Goal: Check status: Check status

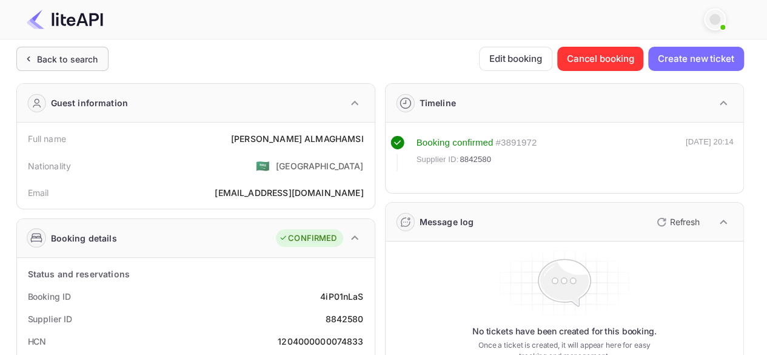
click at [58, 59] on div "Back to search" at bounding box center [67, 59] width 61 height 13
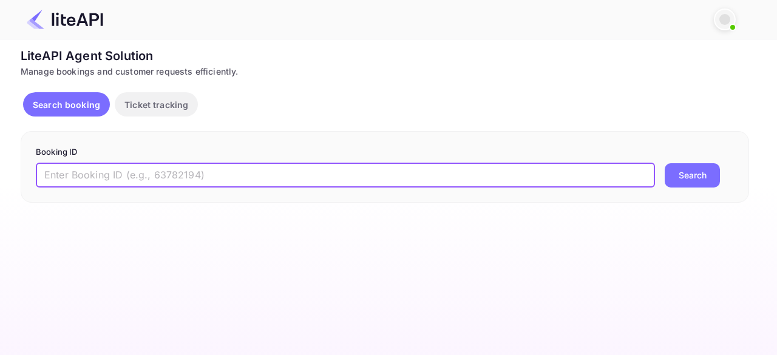
click at [175, 176] on input "text" at bounding box center [345, 175] width 619 height 24
paste input "8839559"
type input "8839559"
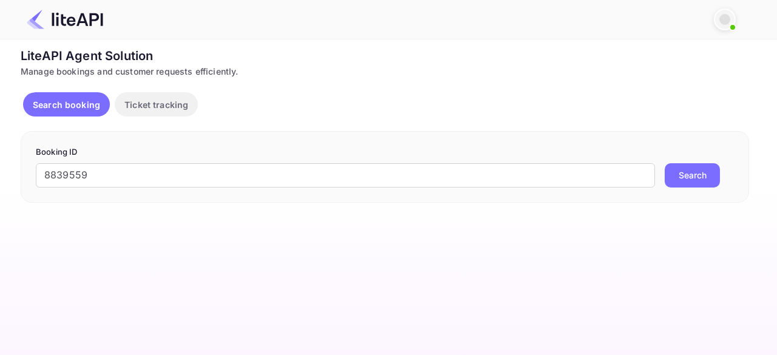
click at [680, 169] on button "Search" at bounding box center [691, 175] width 55 height 24
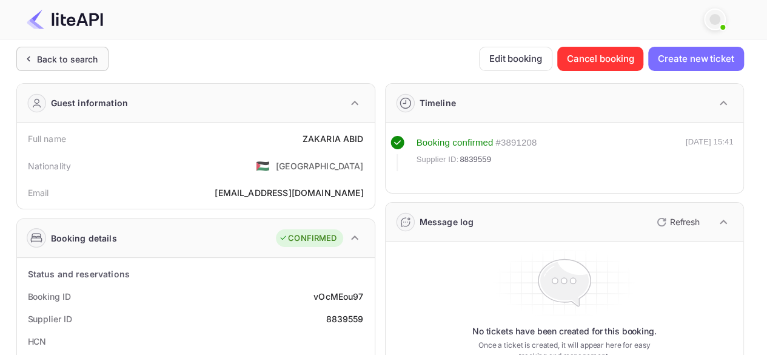
click at [33, 64] on icon at bounding box center [28, 59] width 13 height 12
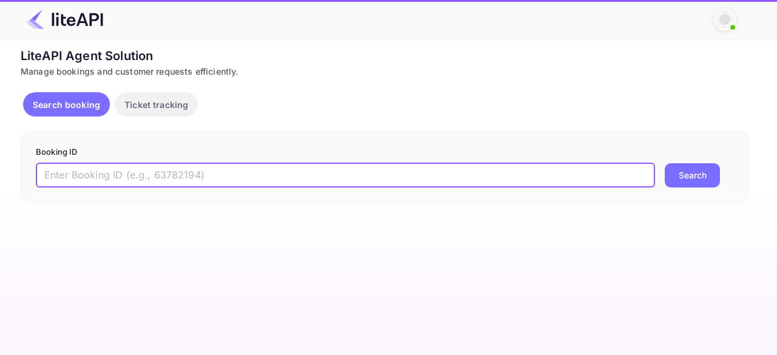
paste input "8663779"
click at [90, 184] on input "text" at bounding box center [345, 175] width 619 height 24
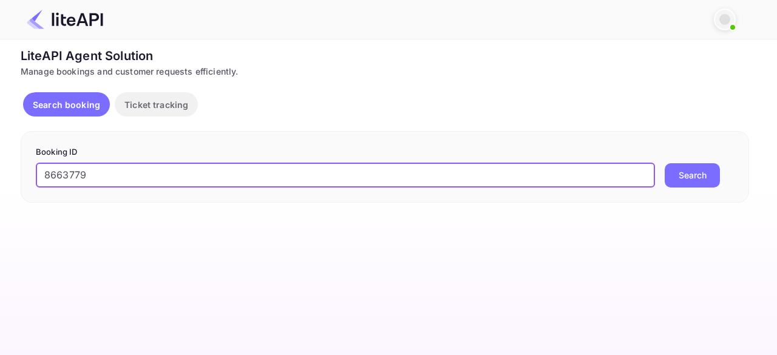
type input "8663779"
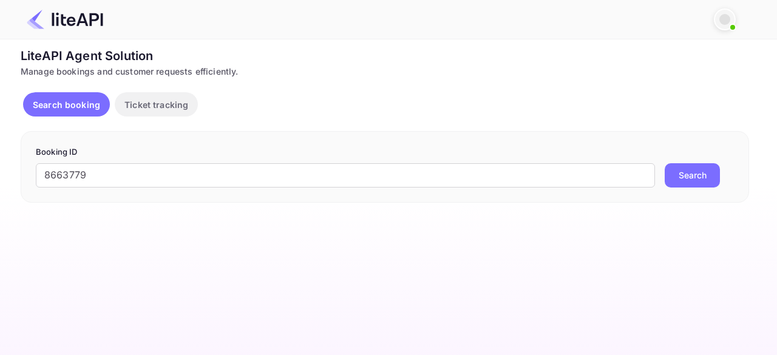
click at [692, 175] on button "Search" at bounding box center [691, 175] width 55 height 24
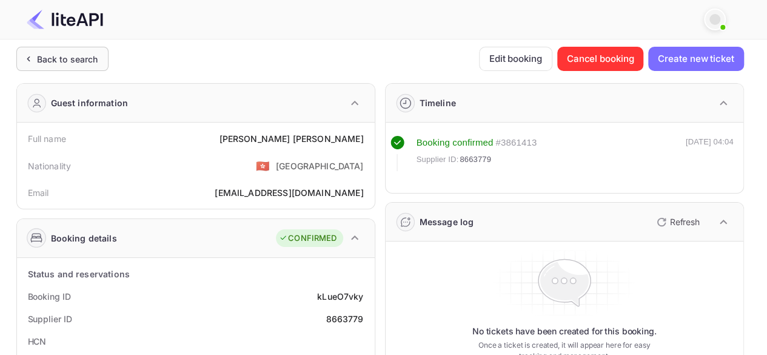
click at [67, 56] on div "Back to search" at bounding box center [67, 59] width 61 height 13
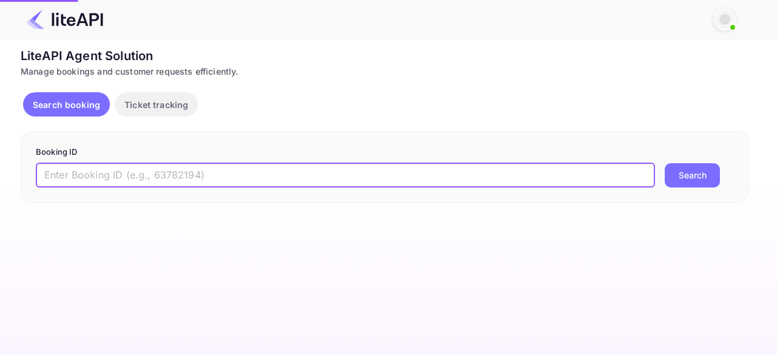
click at [149, 175] on input "text" at bounding box center [345, 175] width 619 height 24
paste input "8838624"
type input "8838624"
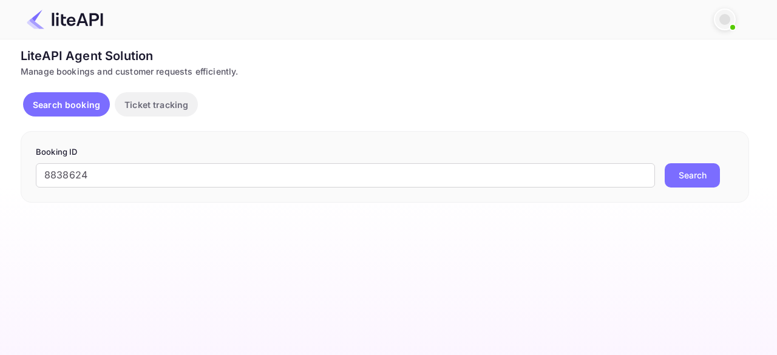
click at [712, 175] on button "Search" at bounding box center [691, 175] width 55 height 24
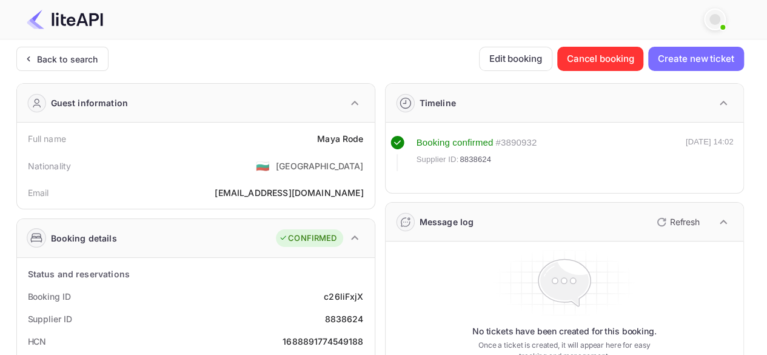
click at [320, 337] on div "1688891774549188" at bounding box center [323, 341] width 81 height 13
copy div "1688891774549188"
